Goal: Navigation & Orientation: Find specific page/section

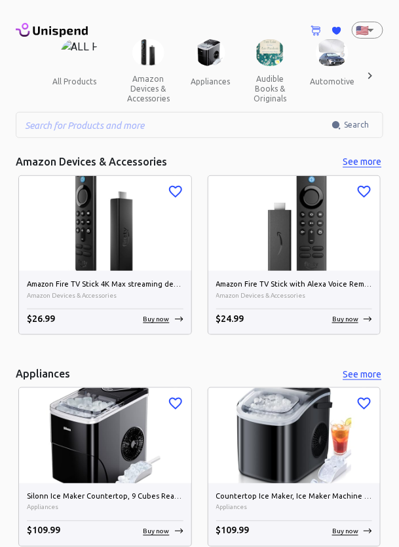
click at [380, 76] on div at bounding box center [370, 75] width 26 height 73
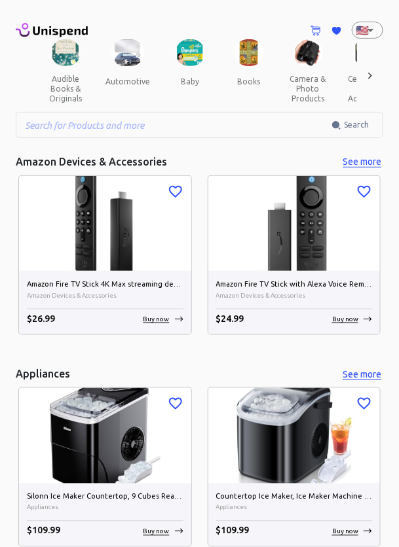
scroll to position [0, 255]
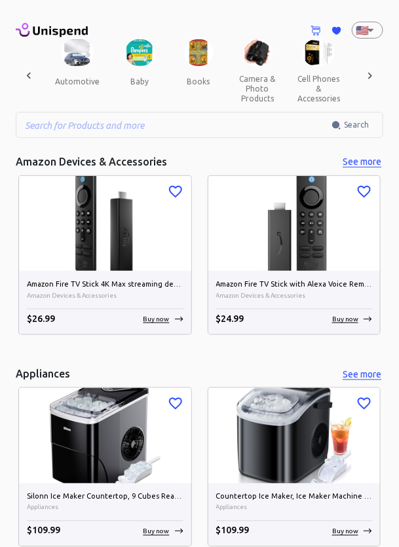
click at [361, 78] on div at bounding box center [370, 75] width 26 height 73
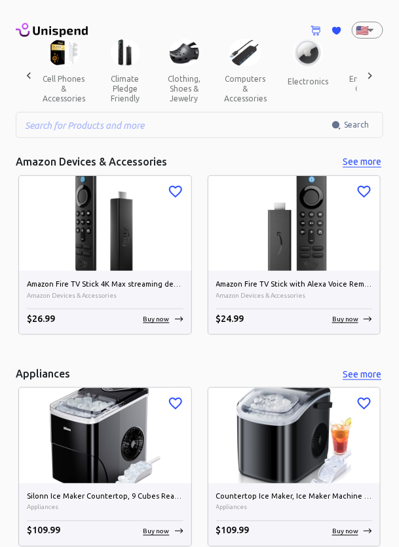
click at [369, 75] on icon at bounding box center [369, 75] width 13 height 13
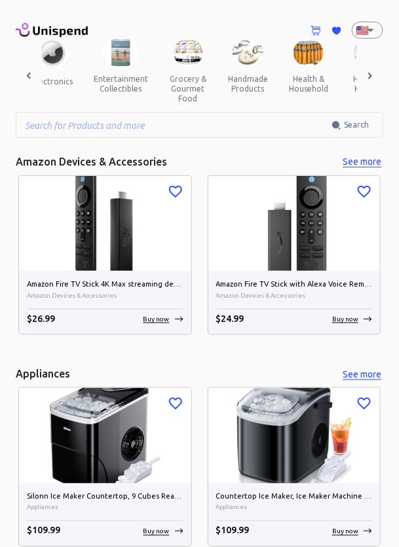
scroll to position [0, 765]
click at [380, 75] on div at bounding box center [370, 75] width 26 height 73
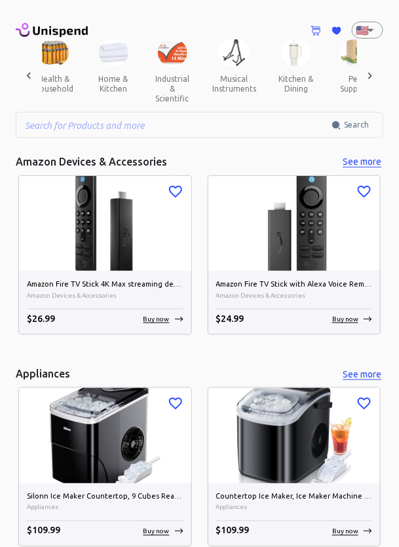
click at [219, 75] on button "musical instruments" at bounding box center [234, 83] width 65 height 35
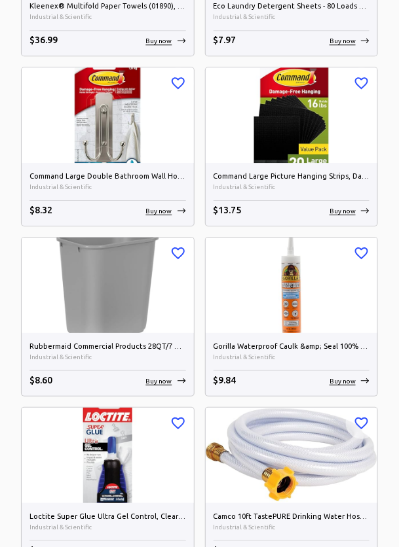
scroll to position [4385, 0]
